Goal: Browse casually: Explore the website without a specific task or goal

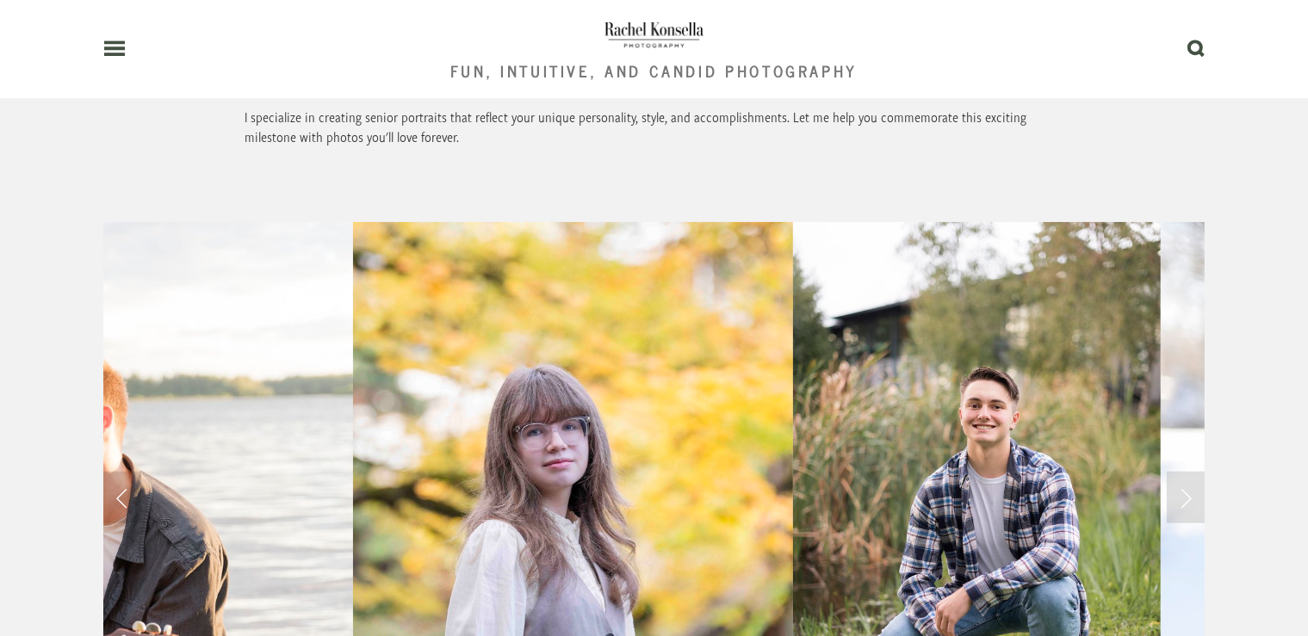
scroll to position [1364, 0]
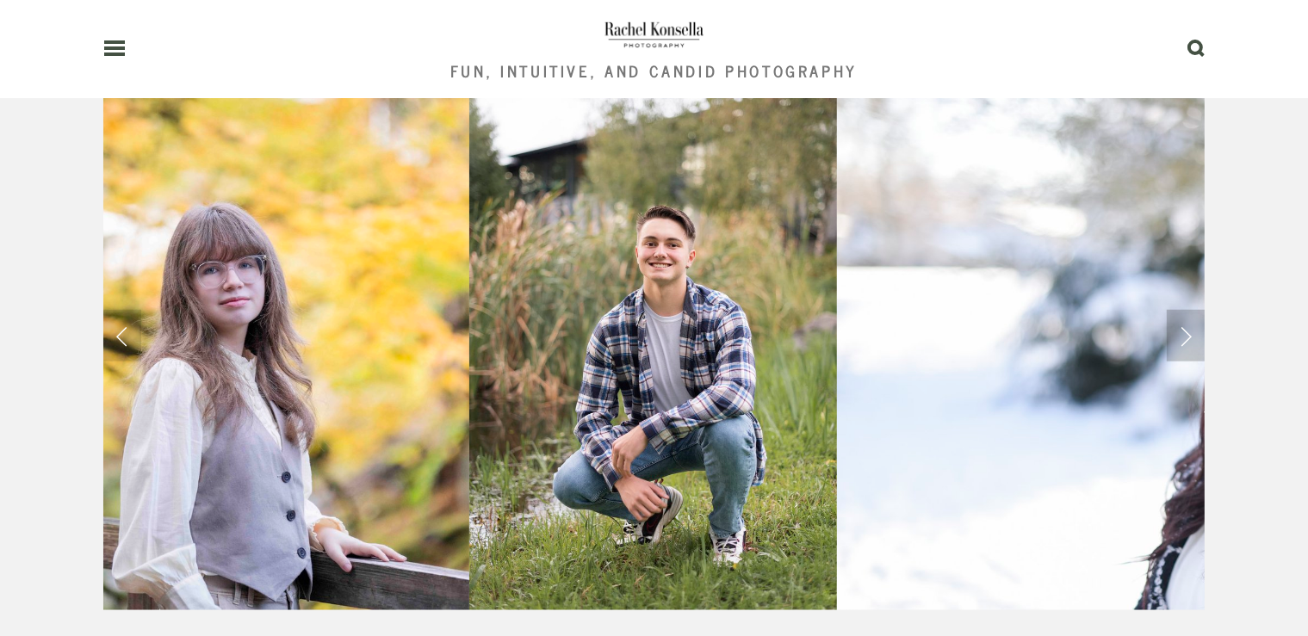
click at [1182, 310] on link "Next Slide" at bounding box center [1186, 336] width 38 height 52
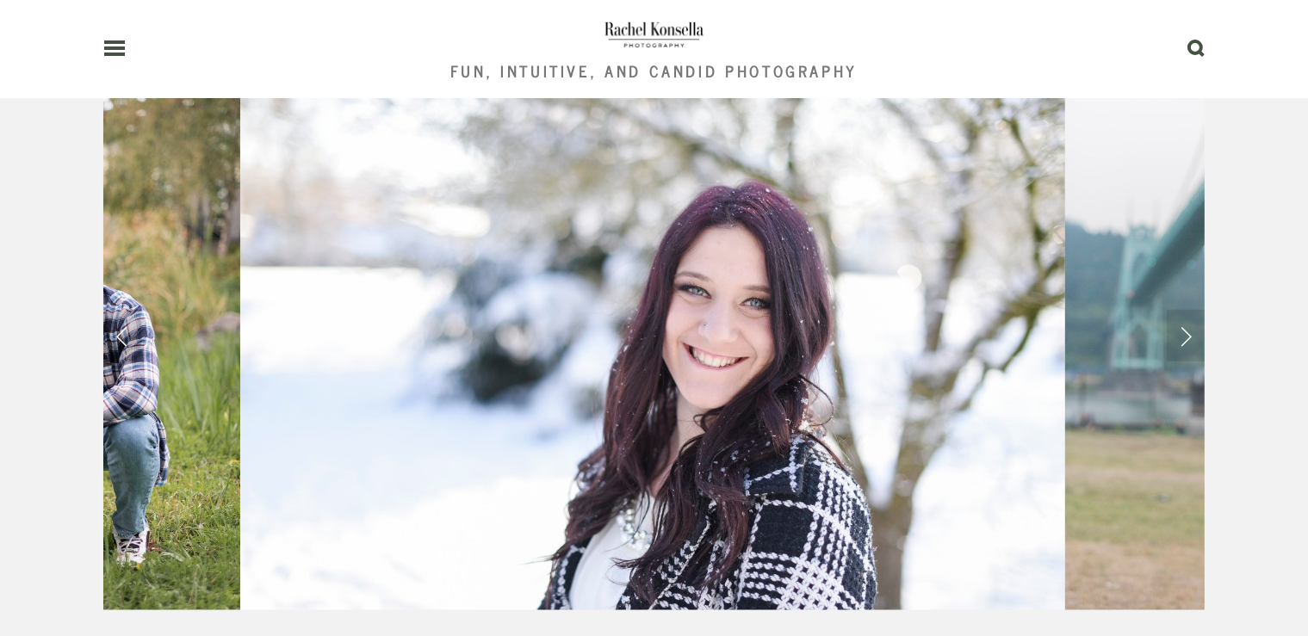
click at [798, 280] on img at bounding box center [652, 335] width 825 height 551
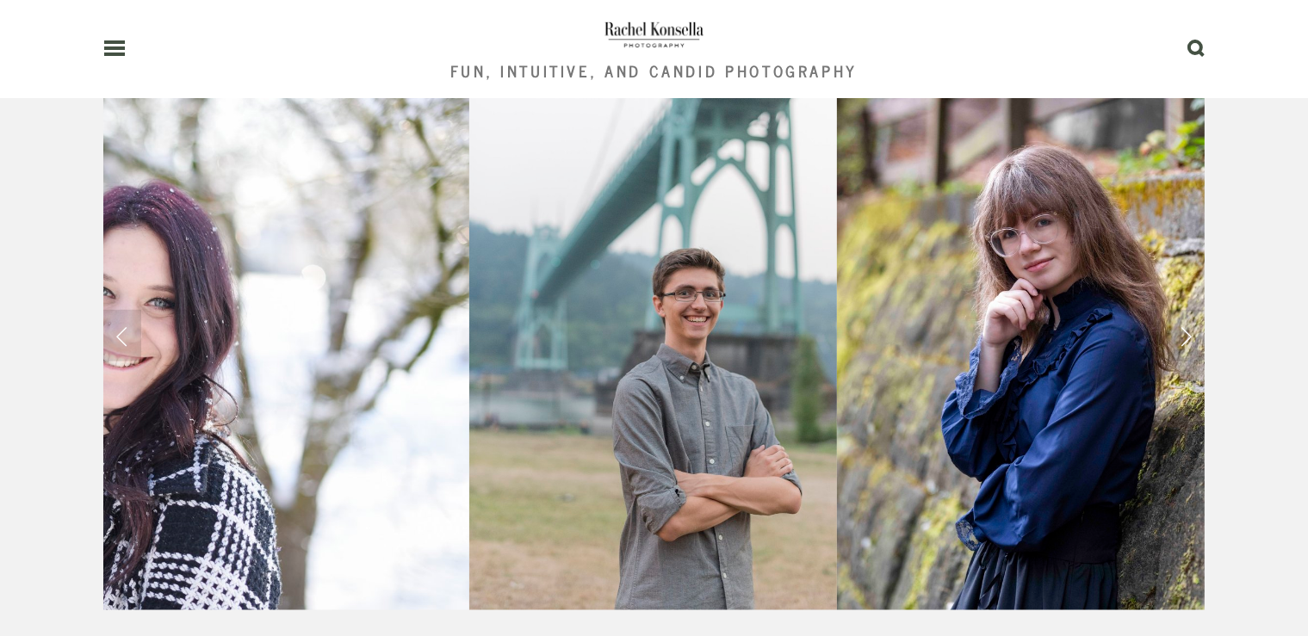
click at [1104, 307] on img at bounding box center [1033, 335] width 392 height 551
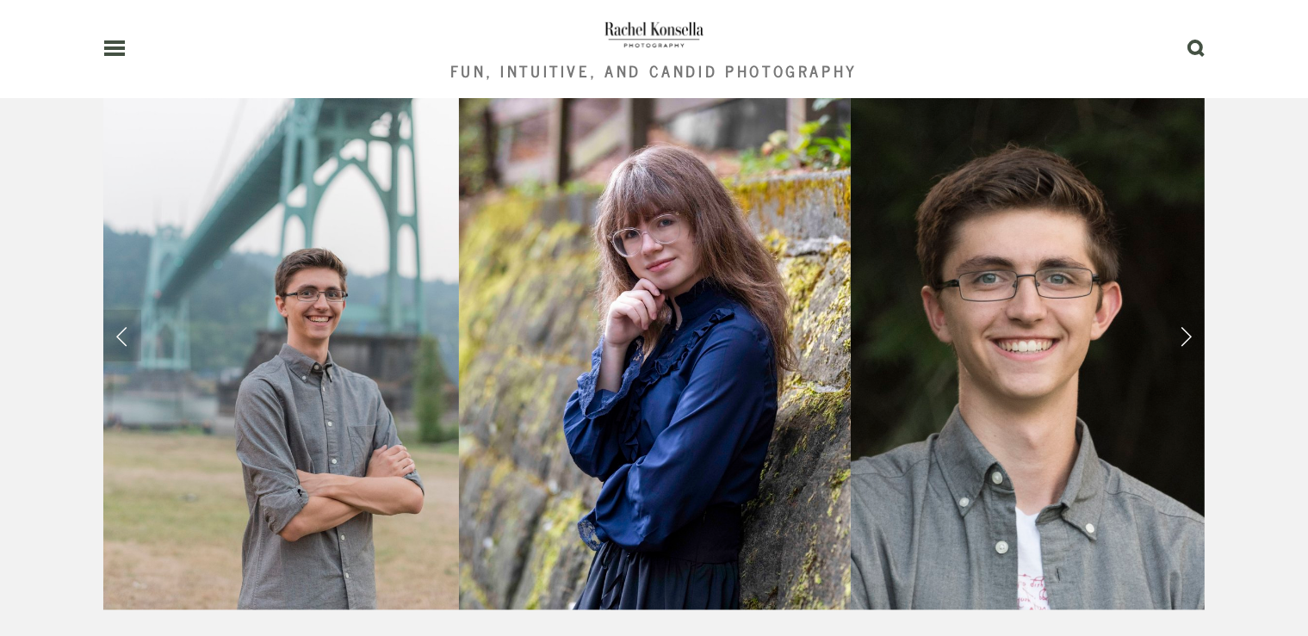
click at [1104, 307] on img at bounding box center [1035, 335] width 368 height 551
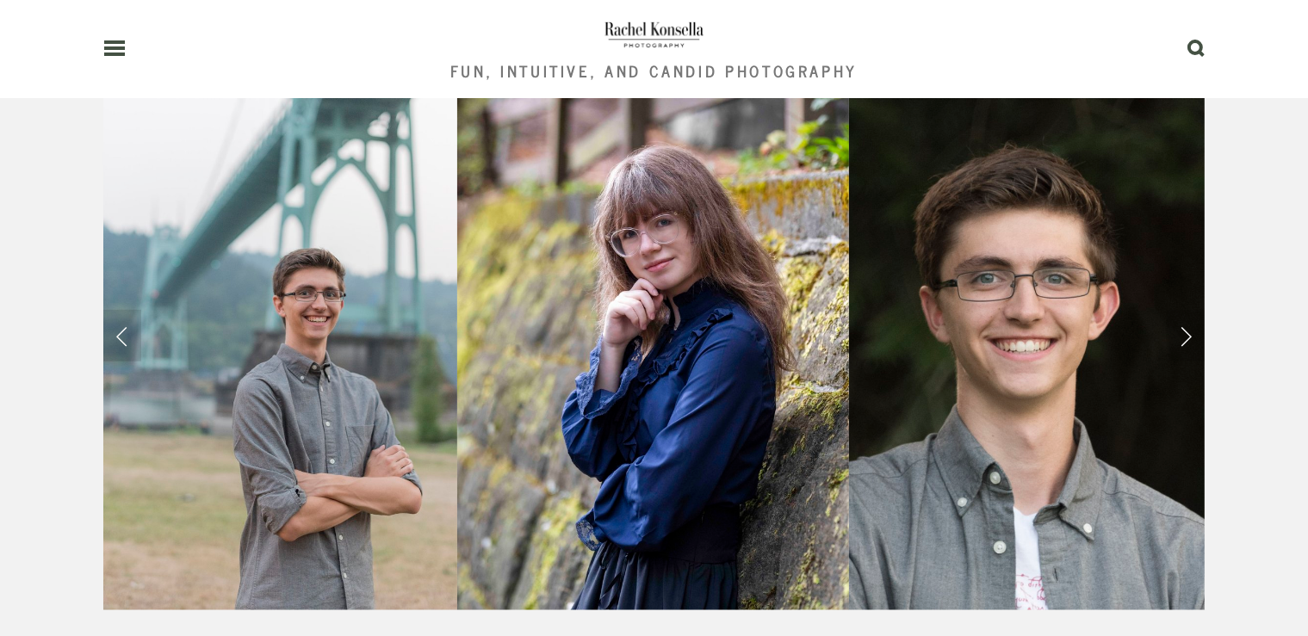
click at [1104, 307] on img at bounding box center [1033, 335] width 368 height 551
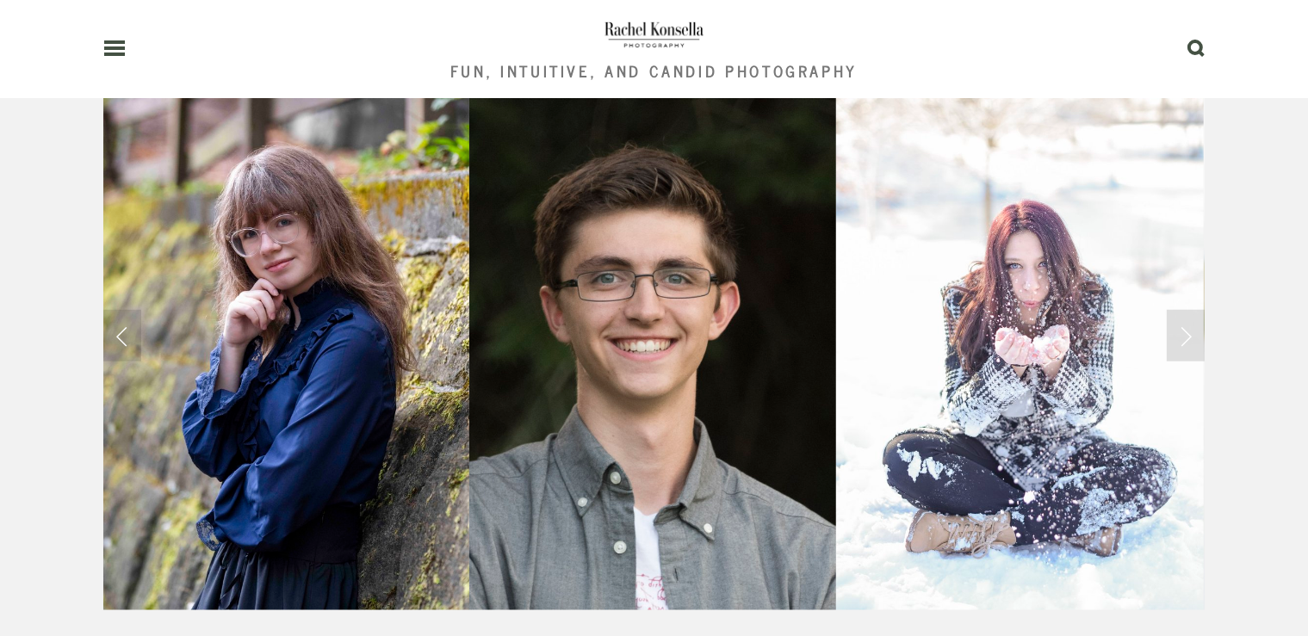
click at [1104, 307] on img at bounding box center [1020, 335] width 368 height 551
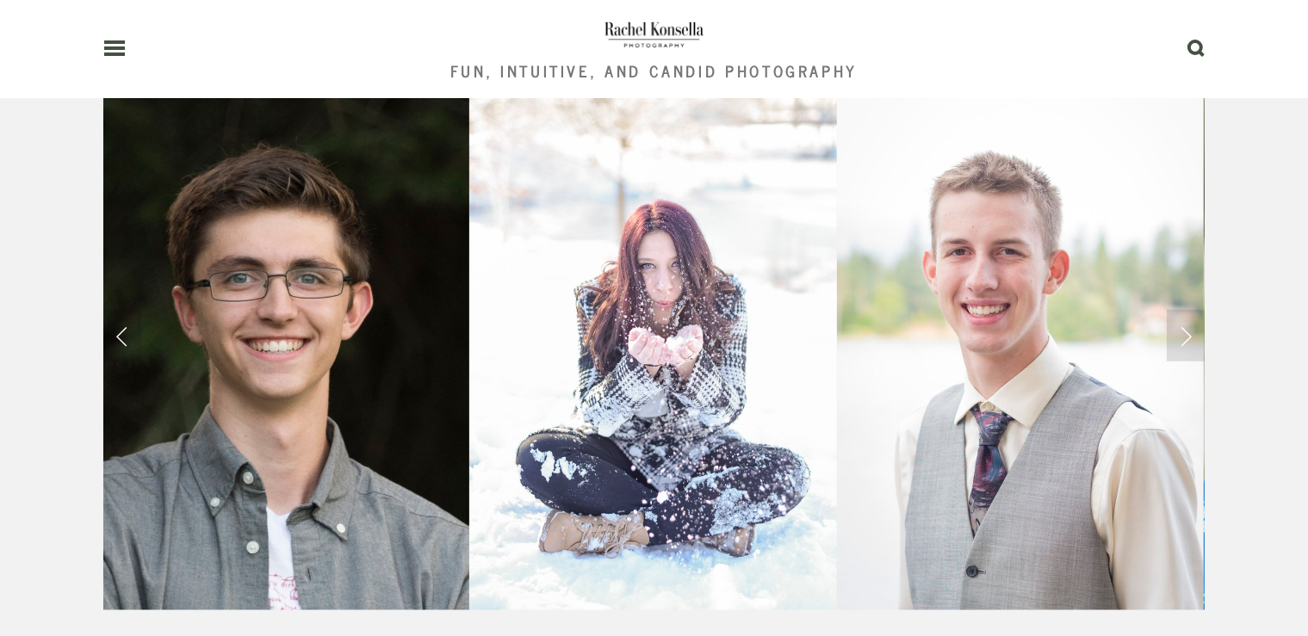
click at [1104, 307] on img at bounding box center [1021, 335] width 368 height 551
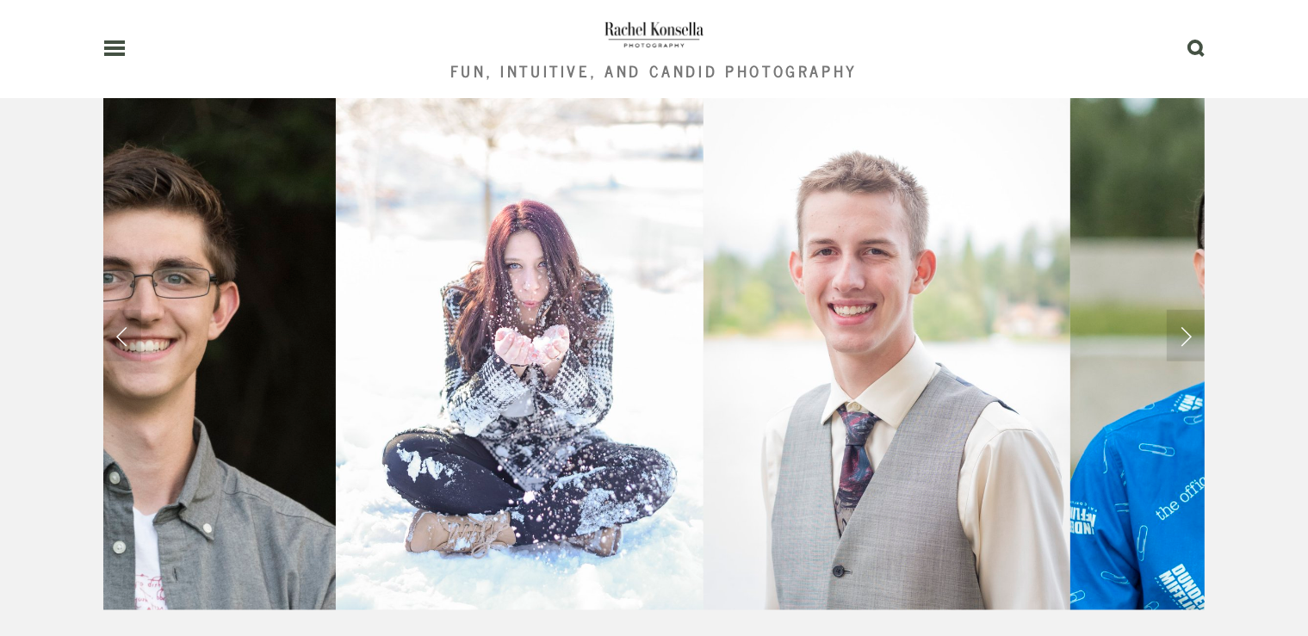
click at [1104, 307] on img at bounding box center [1272, 335] width 404 height 551
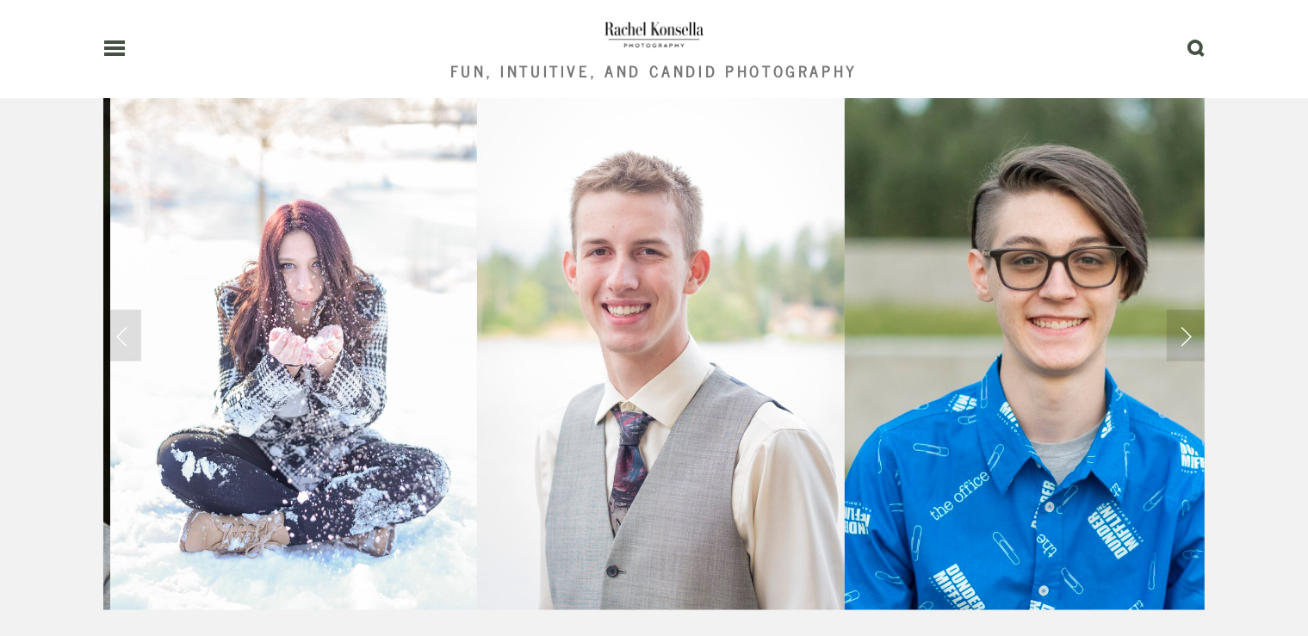
click at [1104, 307] on img at bounding box center [1047, 335] width 404 height 551
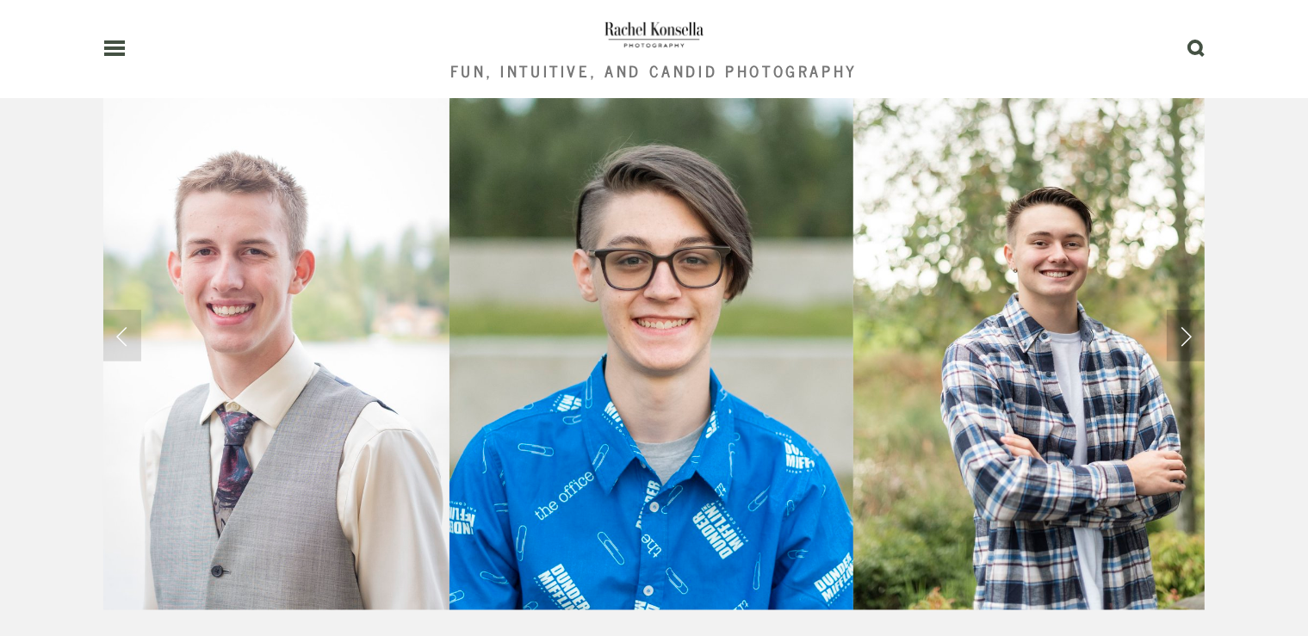
click at [1190, 310] on link "Next Slide" at bounding box center [1186, 336] width 38 height 52
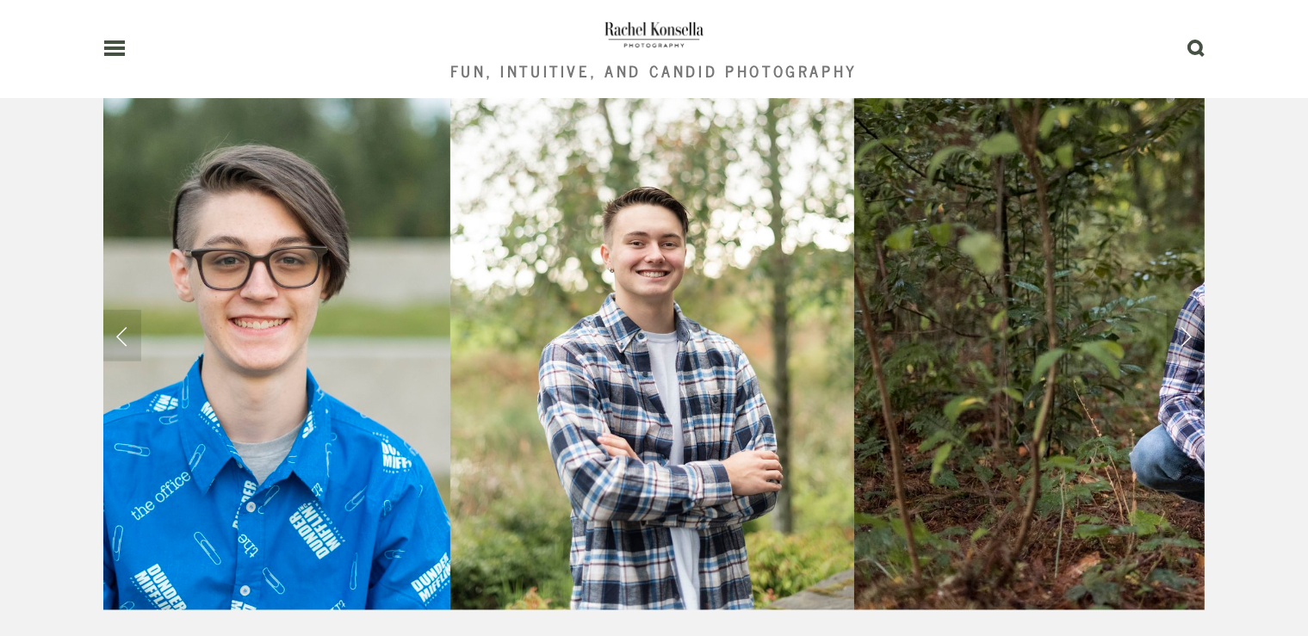
click at [1190, 310] on link "Next Slide" at bounding box center [1186, 336] width 38 height 52
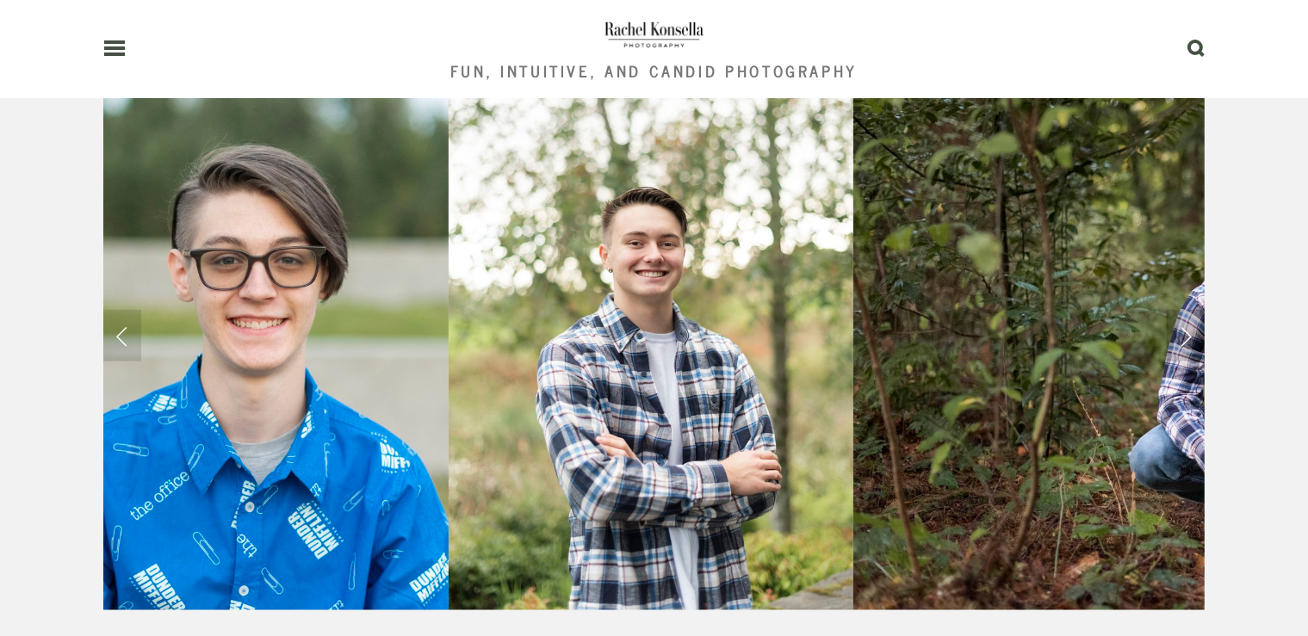
click at [1190, 310] on link "Next Slide" at bounding box center [1186, 336] width 38 height 52
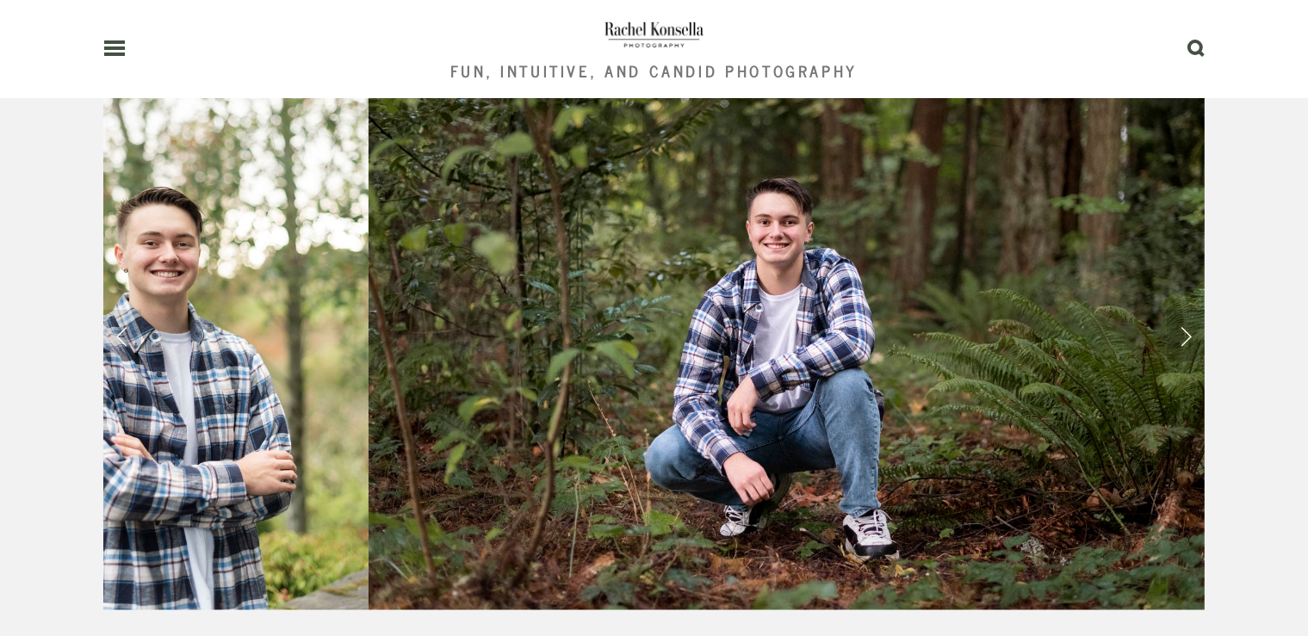
click at [1190, 310] on link "Next Slide" at bounding box center [1186, 336] width 38 height 52
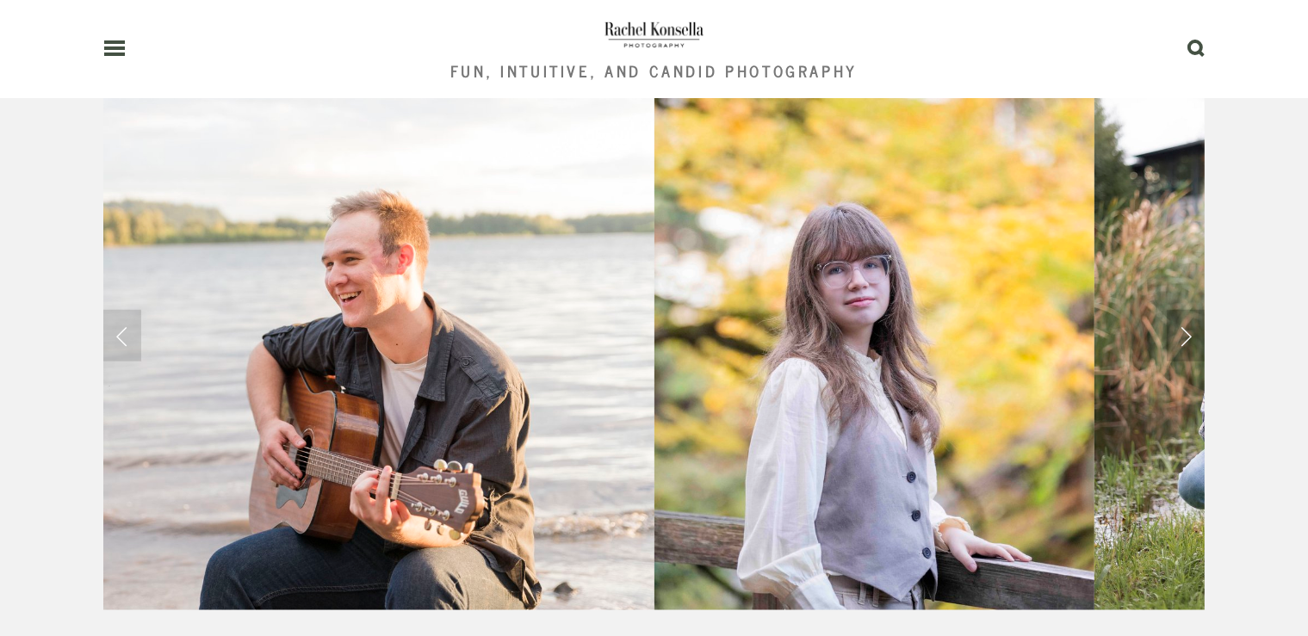
click at [1190, 310] on link "Next Slide" at bounding box center [1186, 336] width 38 height 52
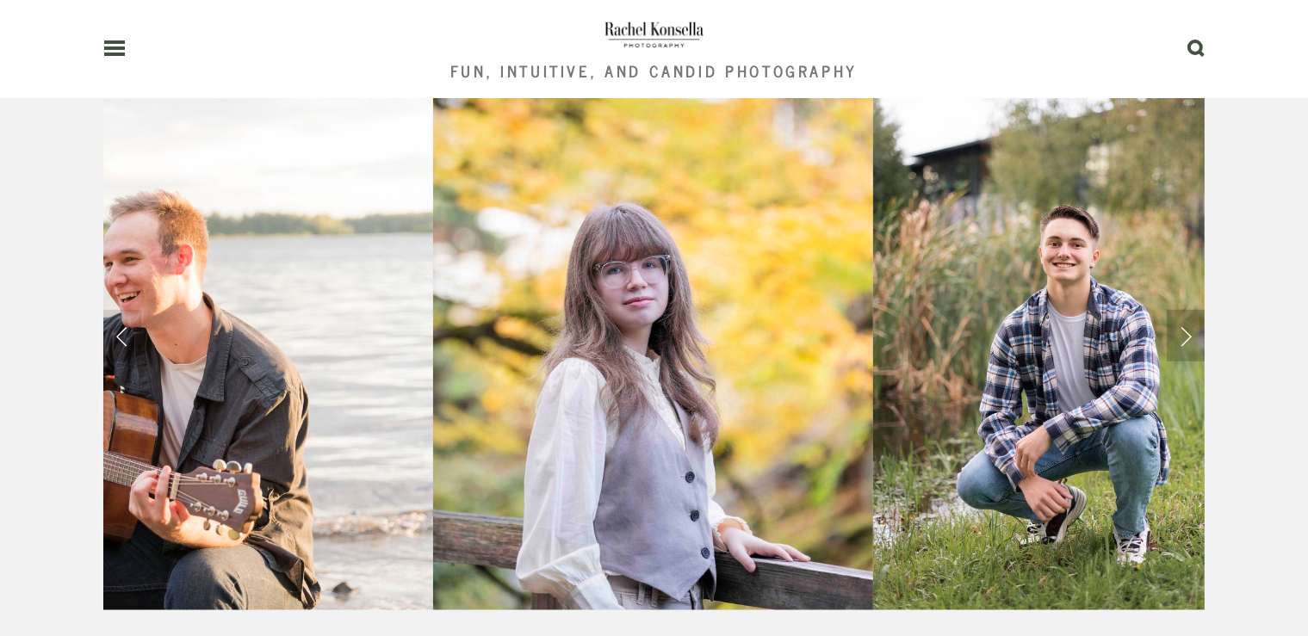
click at [1190, 310] on link "Next Slide" at bounding box center [1186, 336] width 38 height 52
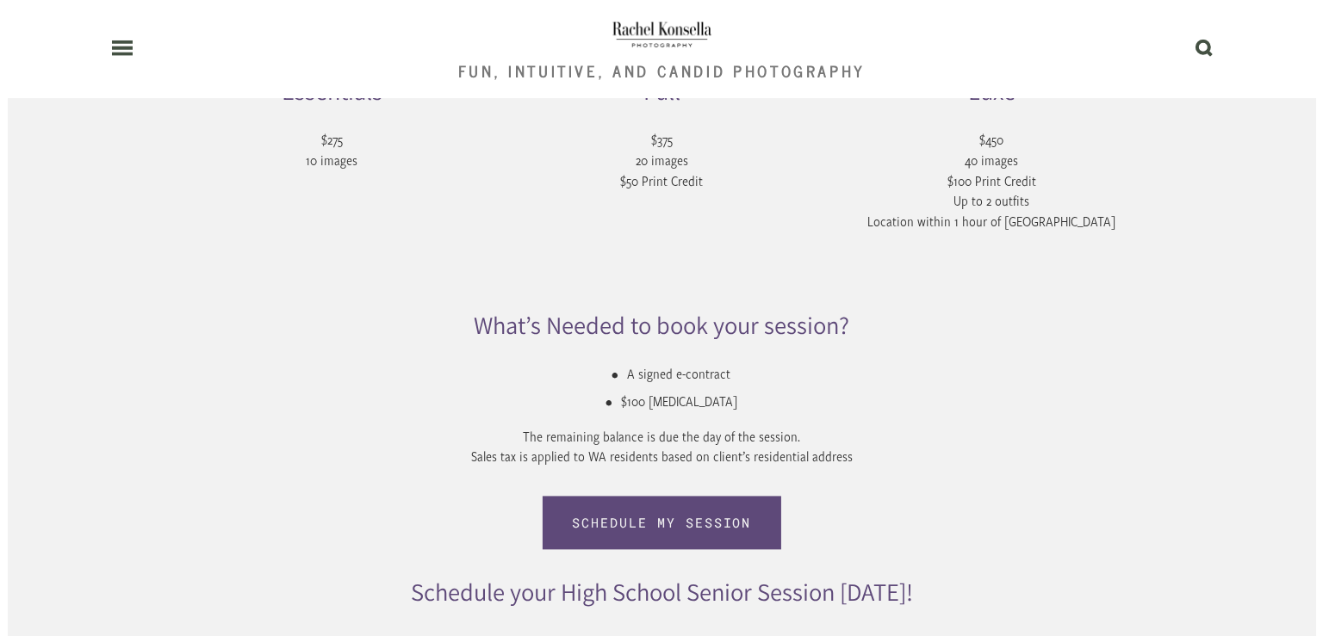
scroll to position [3273, 0]
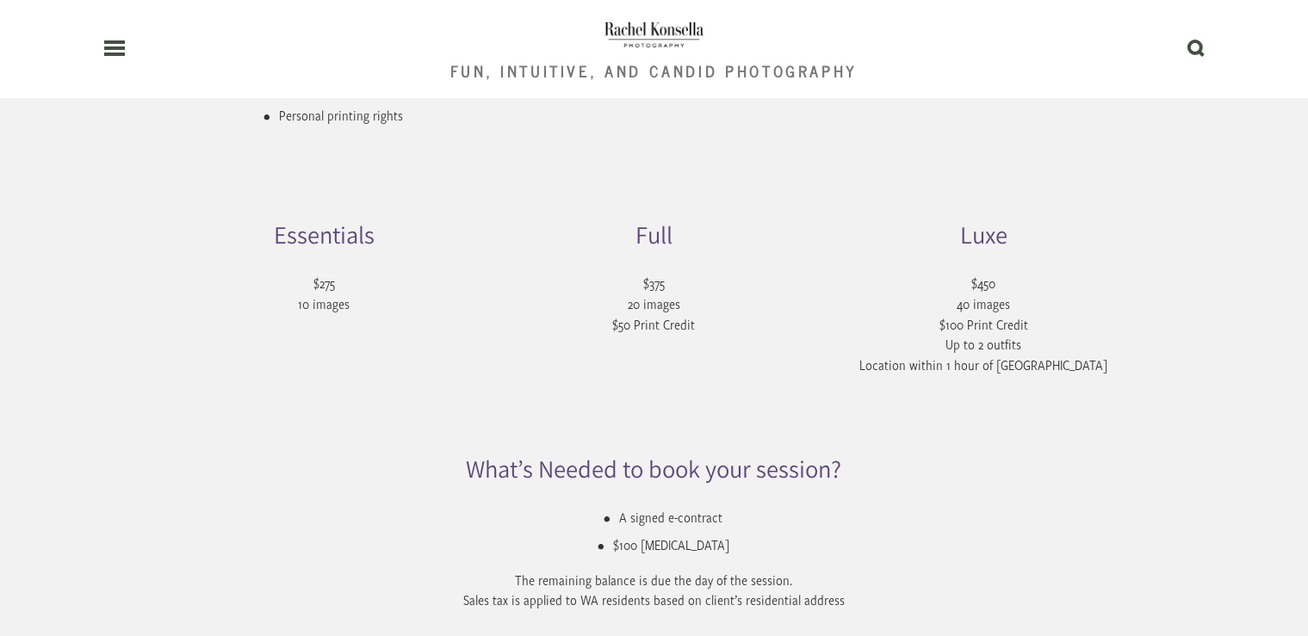
click at [122, 53] on icon at bounding box center [114, 48] width 22 height 16
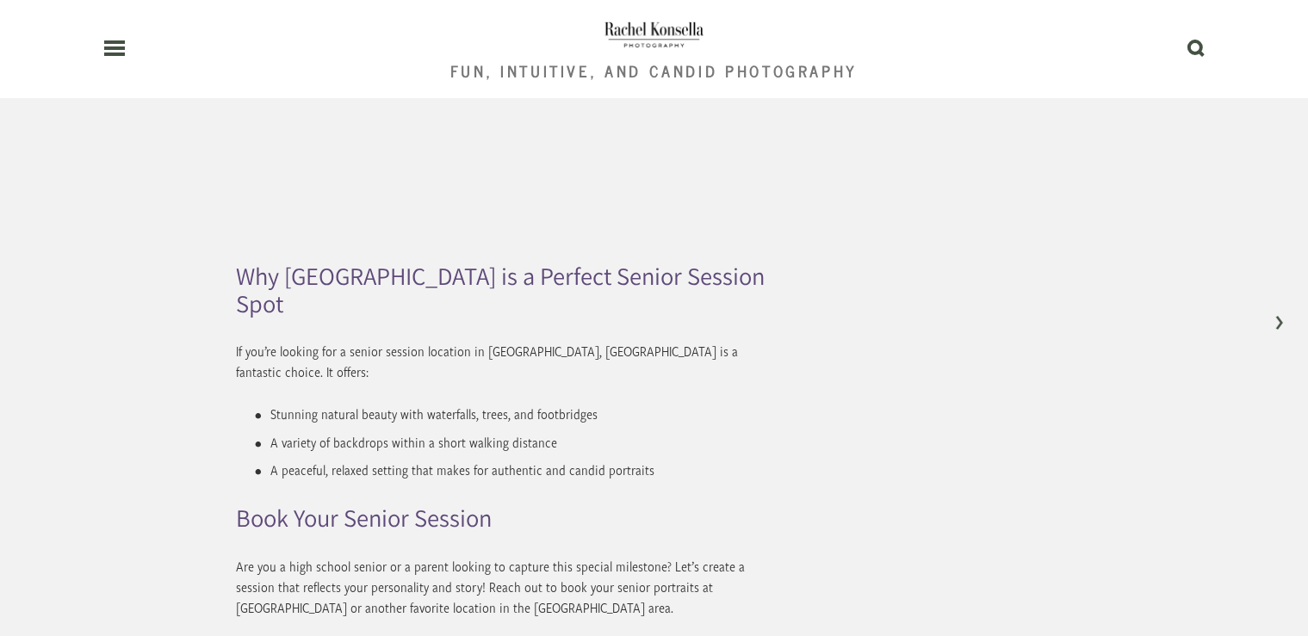
scroll to position [8457, 0]
